Goal: Task Accomplishment & Management: Use online tool/utility

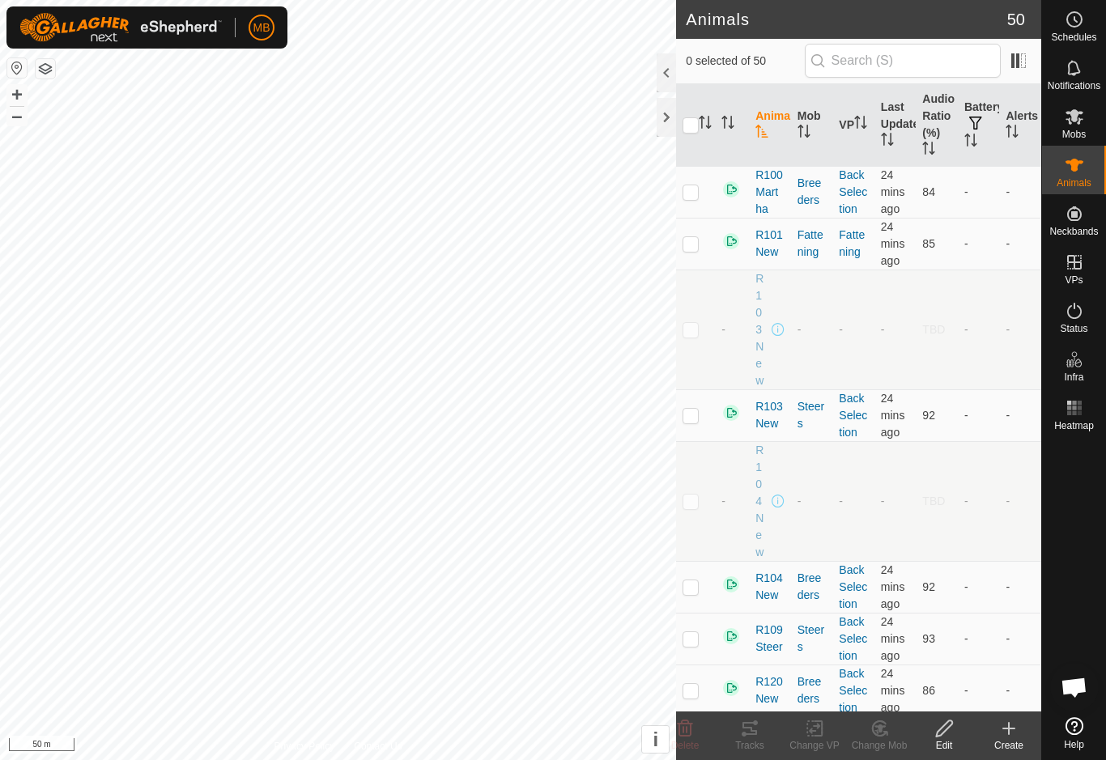
checkbox input "true"
click at [768, 744] on div "Tracks" at bounding box center [749, 746] width 65 height 15
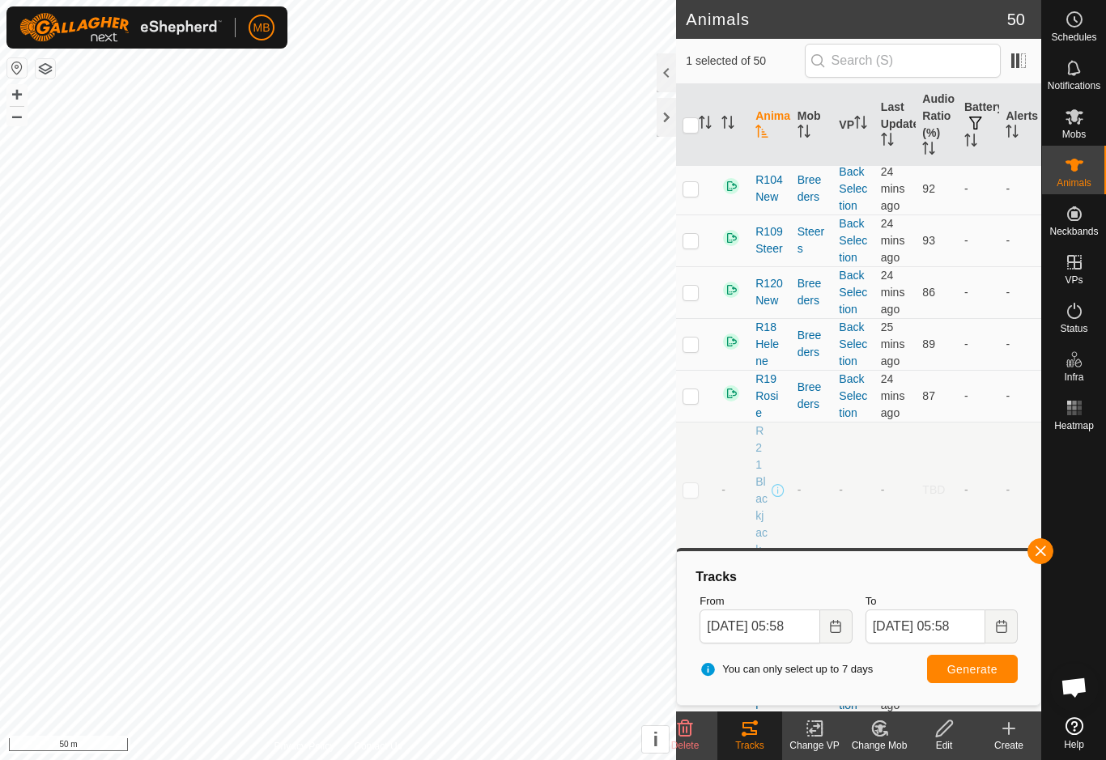
scroll to position [397, 0]
click at [1044, 559] on button "button" at bounding box center [1041, 552] width 26 height 26
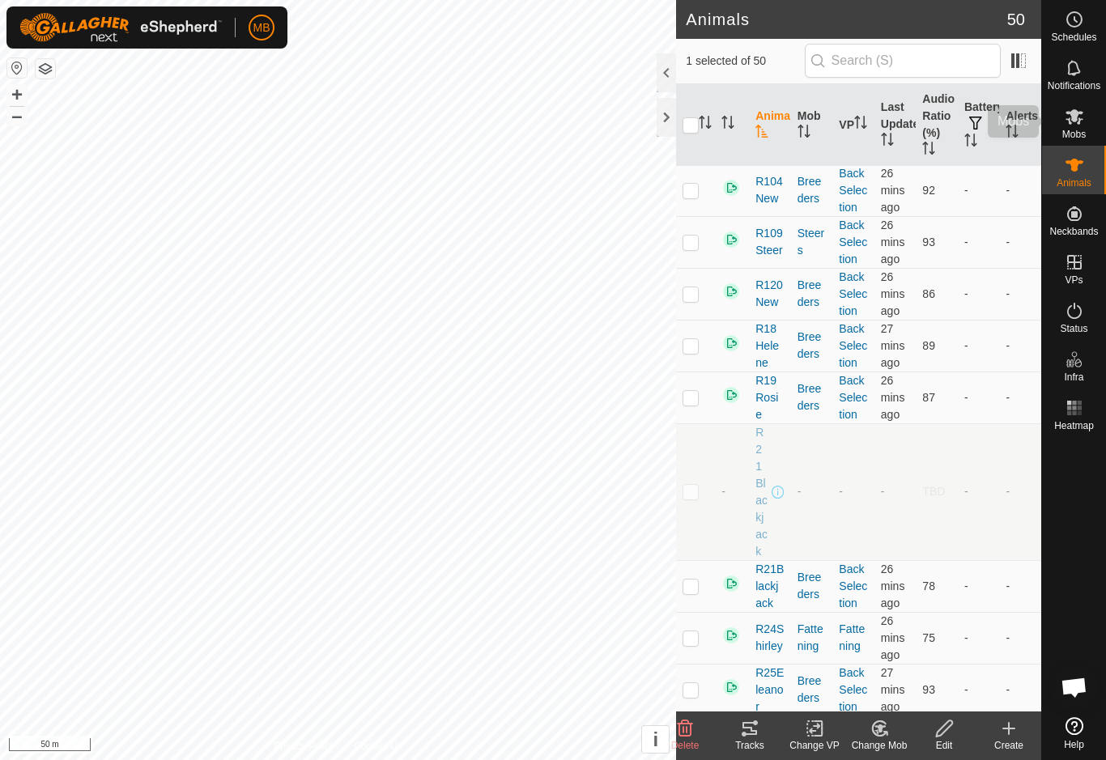
click at [1101, 115] on div "Mobs" at bounding box center [1074, 121] width 64 height 49
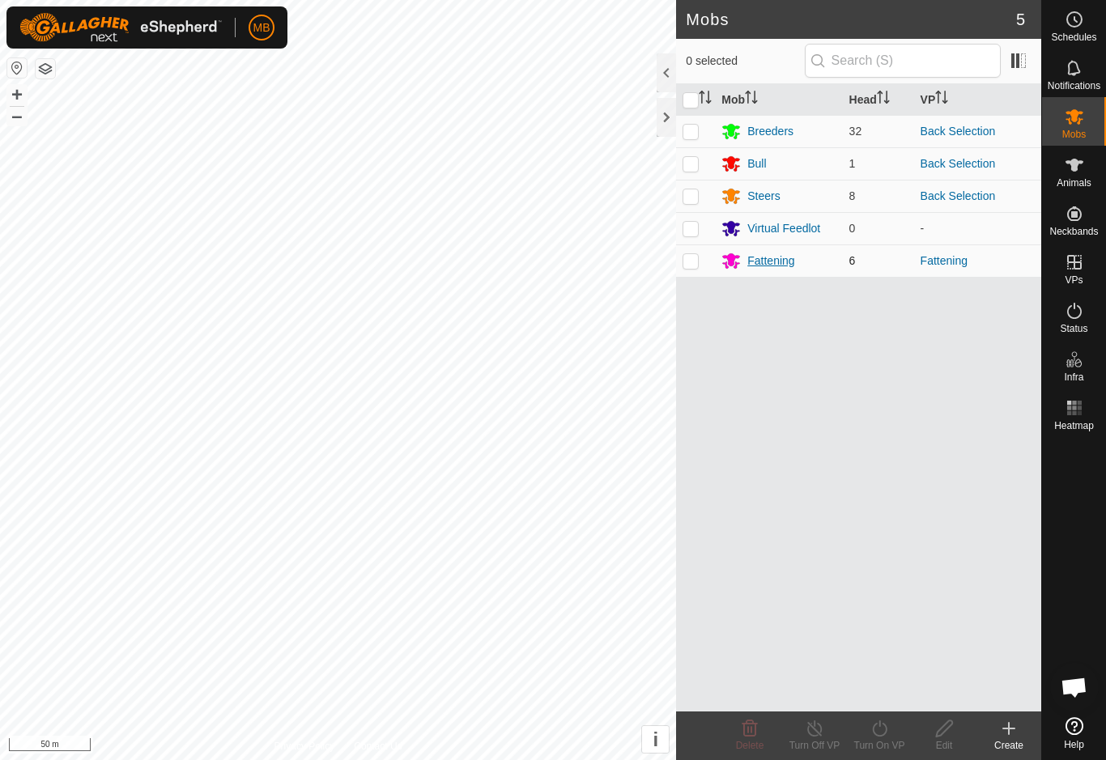
click at [783, 270] on div "Fattening" at bounding box center [779, 260] width 114 height 19
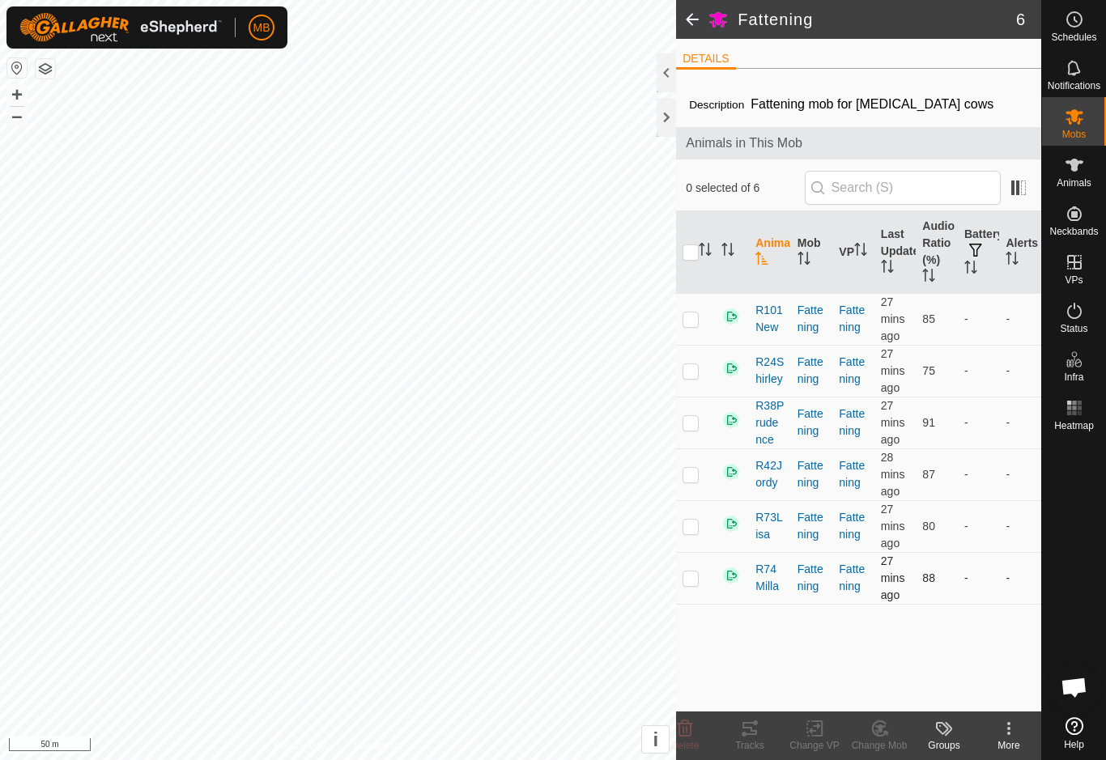
click at [698, 589] on td at bounding box center [695, 578] width 39 height 52
checkbox input "true"
click at [758, 734] on icon at bounding box center [749, 728] width 19 height 19
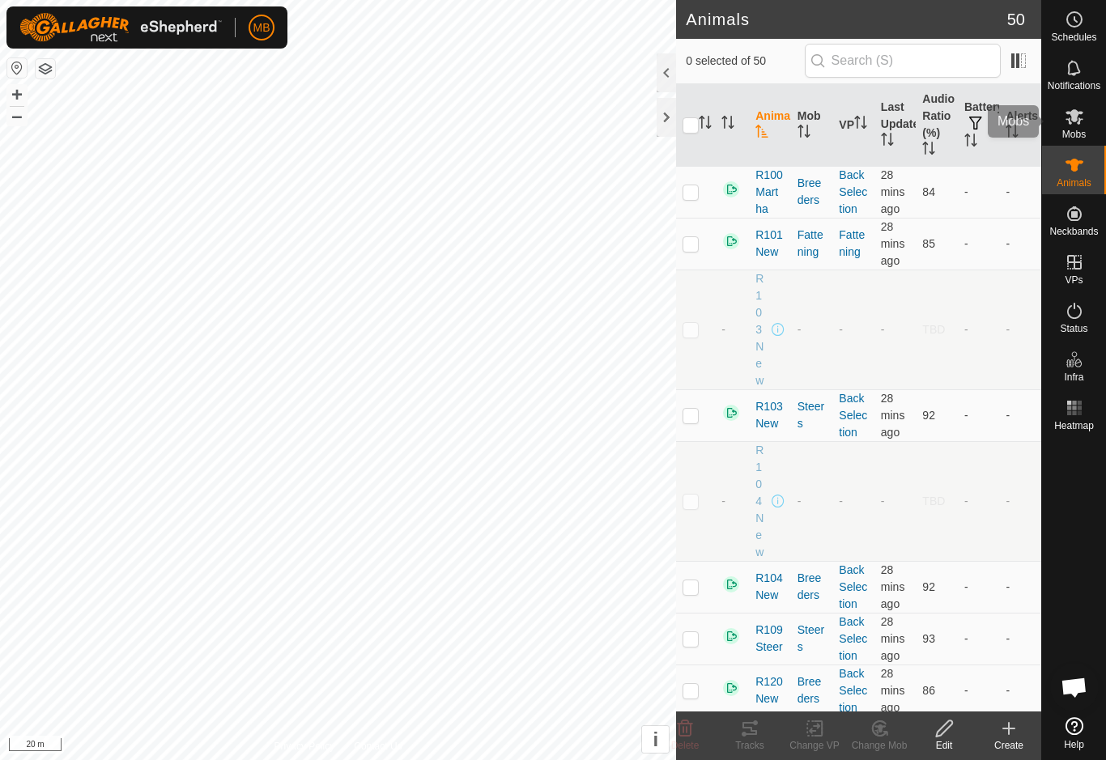
click at [1073, 120] on icon at bounding box center [1075, 116] width 18 height 15
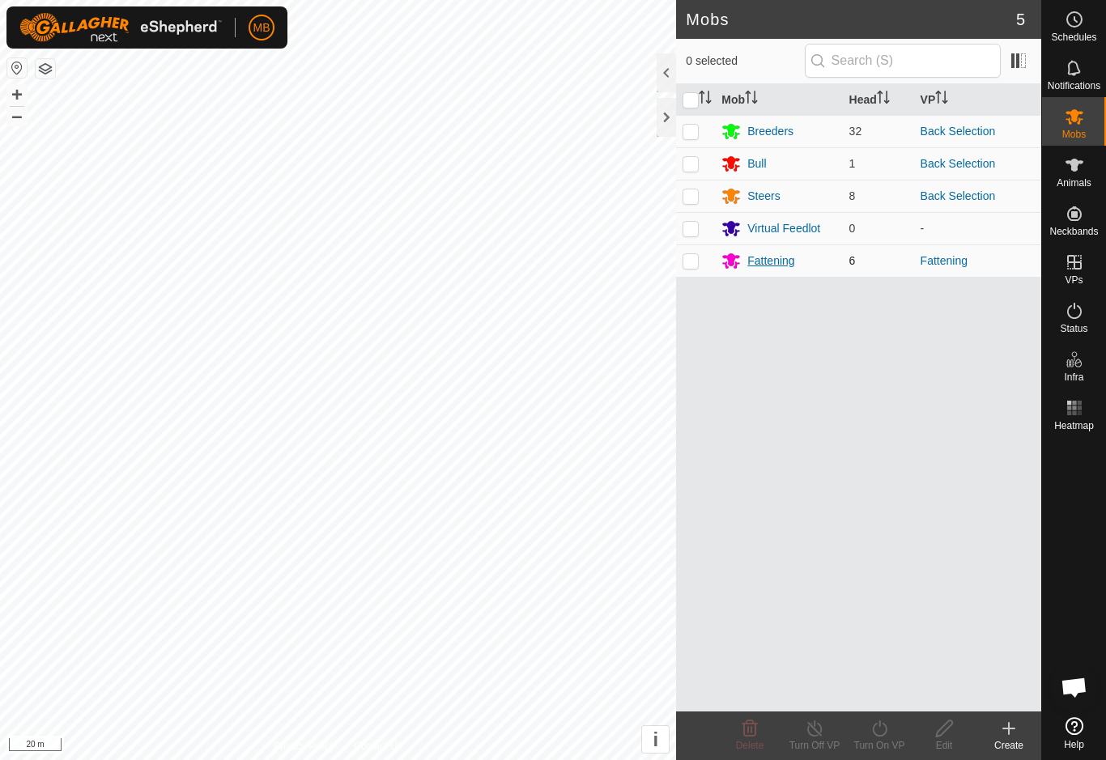
click at [785, 269] on div "Fattening" at bounding box center [770, 261] width 47 height 17
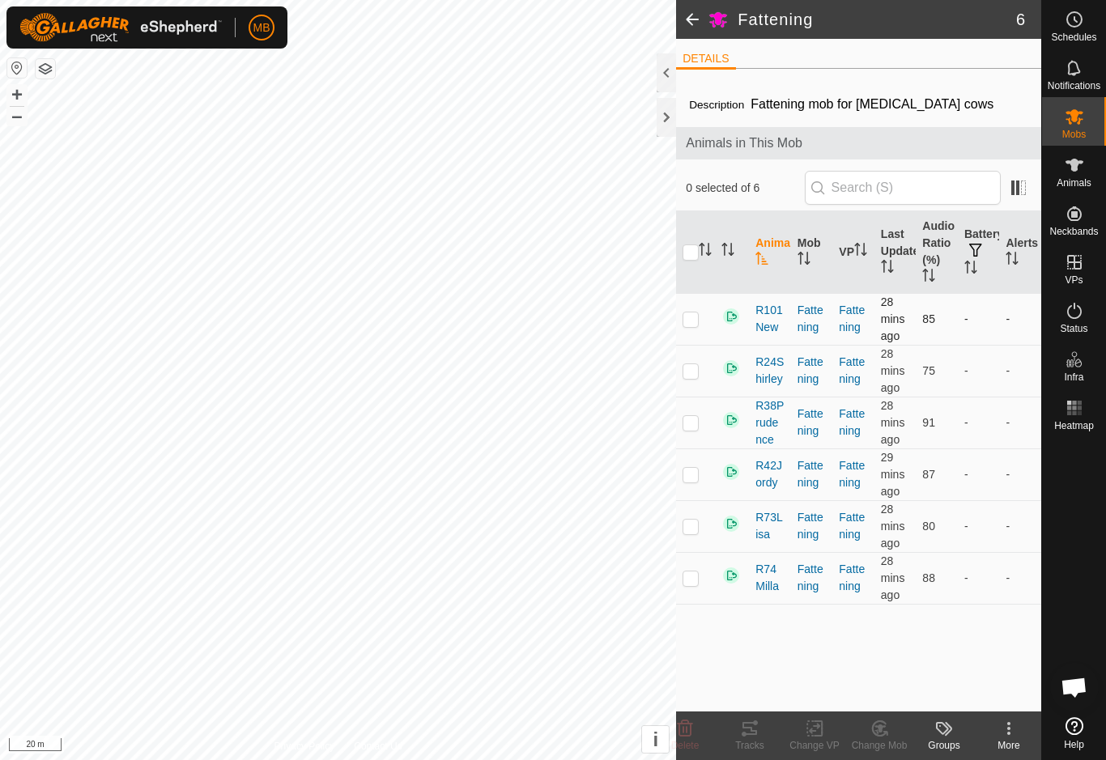
click at [689, 323] on p-checkbox at bounding box center [691, 319] width 16 height 13
click at [747, 753] on div "Tracks" at bounding box center [749, 736] width 65 height 49
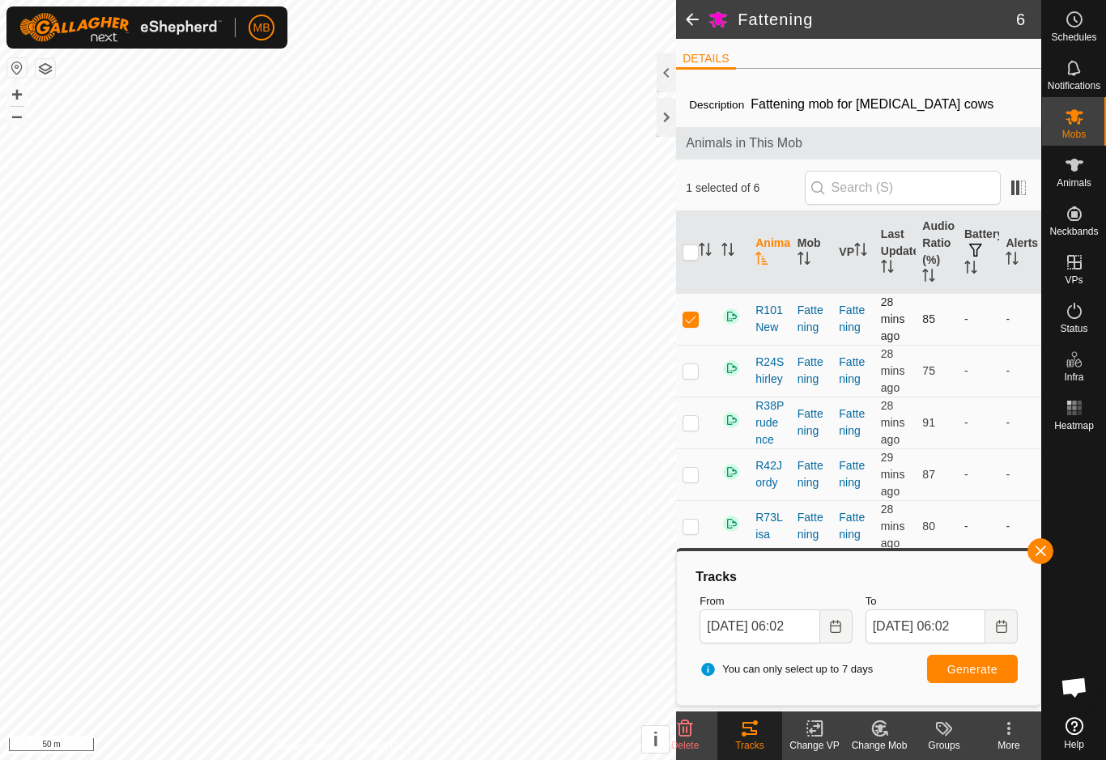
click at [690, 326] on p-checkbox at bounding box center [691, 319] width 16 height 13
checkbox input "false"
click at [1036, 550] on span "button" at bounding box center [1040, 551] width 13 height 13
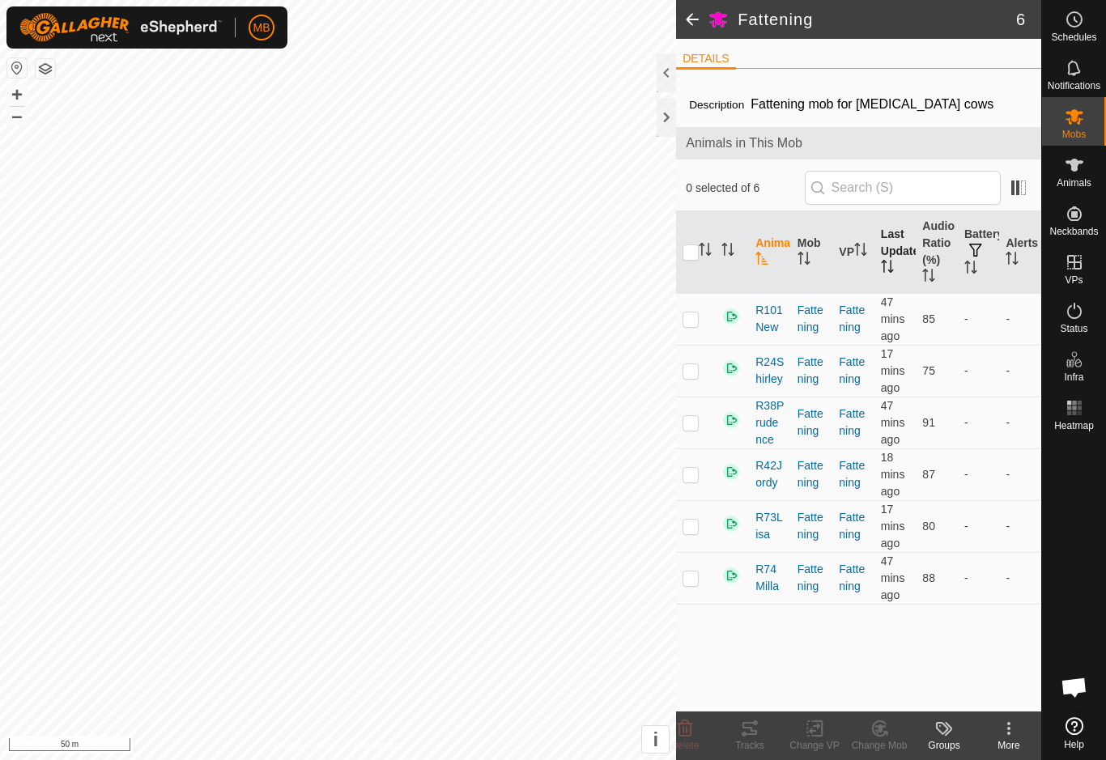
click at [893, 254] on th "Last Updated" at bounding box center [896, 252] width 42 height 83
click at [896, 258] on th "Last Updated" at bounding box center [896, 252] width 42 height 83
